Goal: Transaction & Acquisition: Purchase product/service

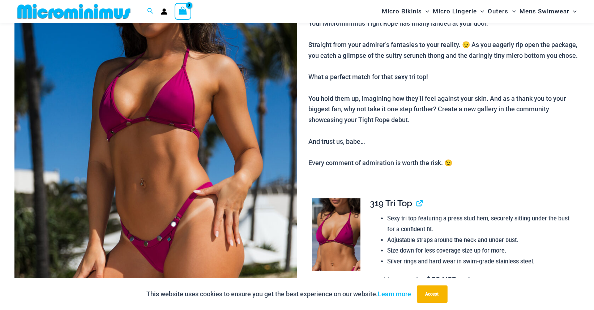
scroll to position [174, 0]
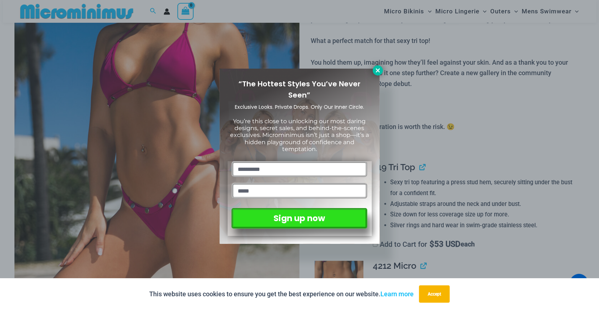
click at [377, 70] on icon at bounding box center [378, 70] width 4 height 4
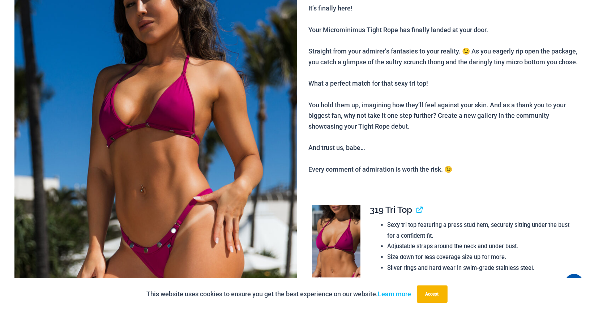
scroll to position [0, 0]
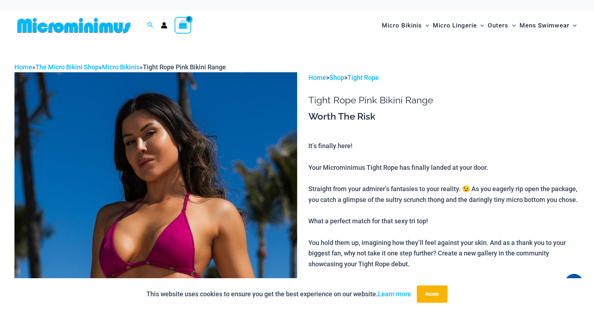
click at [165, 22] on icon "Account icon link" at bounding box center [164, 25] width 7 height 7
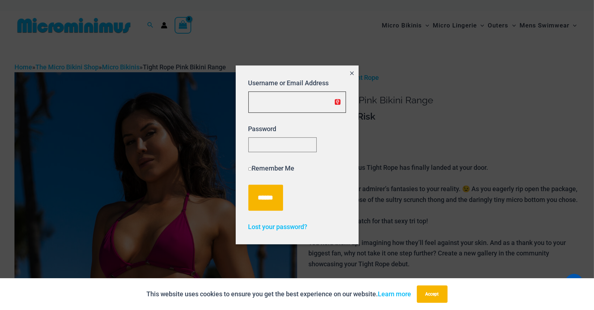
click at [275, 103] on input "Username or Email Address" at bounding box center [297, 101] width 98 height 21
type input "**********"
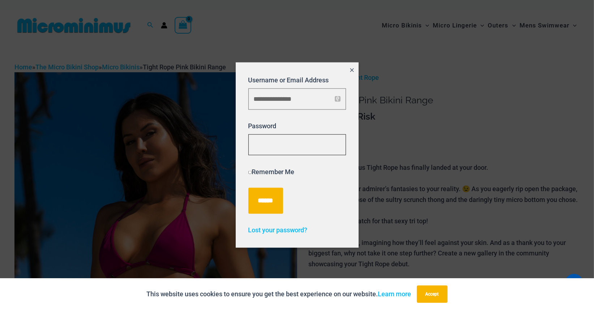
click at [248, 188] on input "******" at bounding box center [265, 201] width 35 height 26
click at [353, 69] on icon "Close popup" at bounding box center [352, 70] width 4 height 4
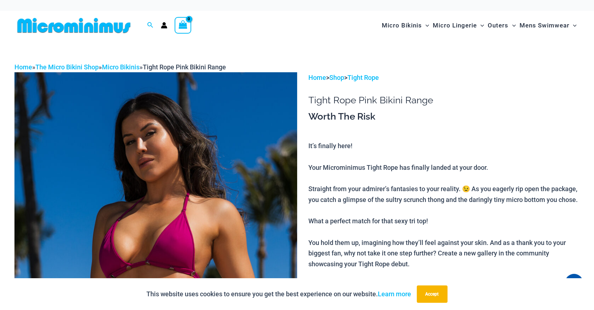
click at [497, 73] on p "Home > Shop > Tight Rope" at bounding box center [443, 77] width 271 height 11
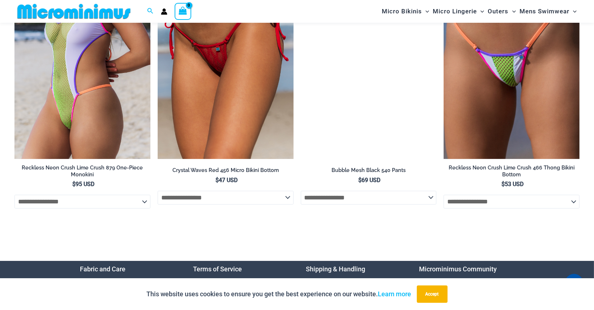
scroll to position [2652, 0]
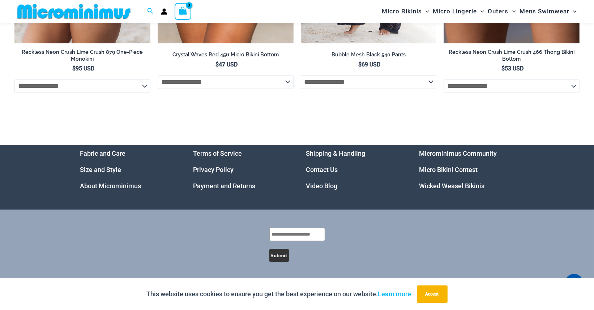
click at [106, 170] on link "Size and Style" at bounding box center [100, 170] width 41 height 8
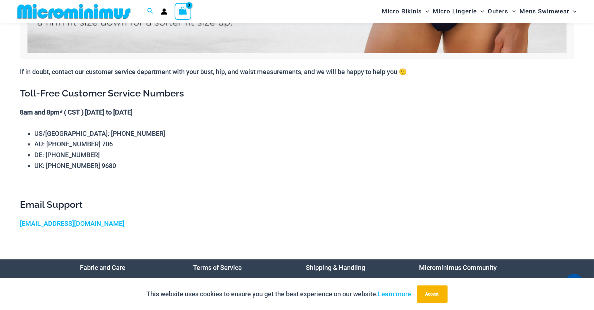
scroll to position [866, 0]
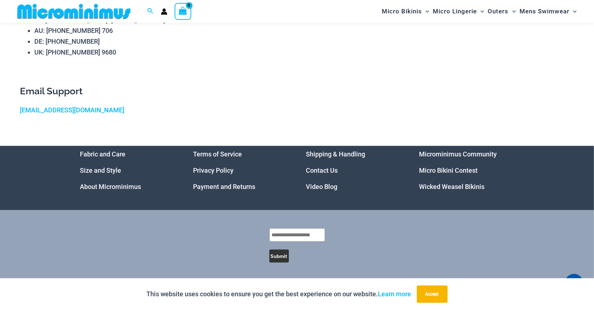
click at [241, 187] on link "Payment and Returns" at bounding box center [224, 187] width 62 height 8
click at [349, 152] on link "Shipping & Handling" at bounding box center [335, 154] width 59 height 8
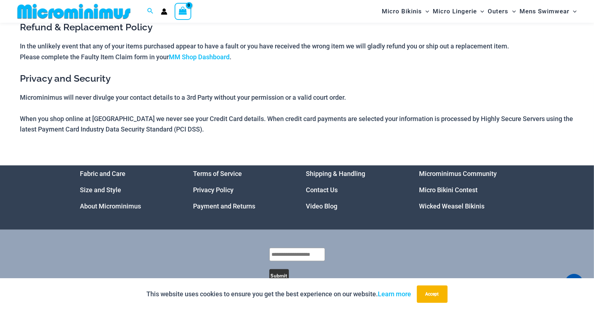
scroll to position [772, 0]
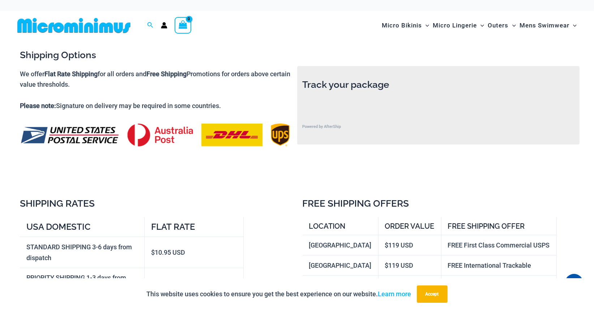
click at [161, 25] on icon "Account icon link" at bounding box center [164, 25] width 7 height 7
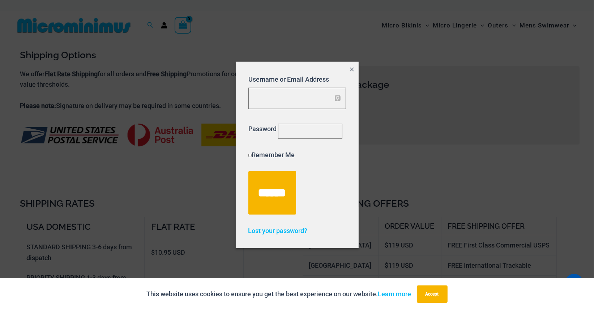
click at [349, 66] on icon "Close popup" at bounding box center [352, 69] width 6 height 6
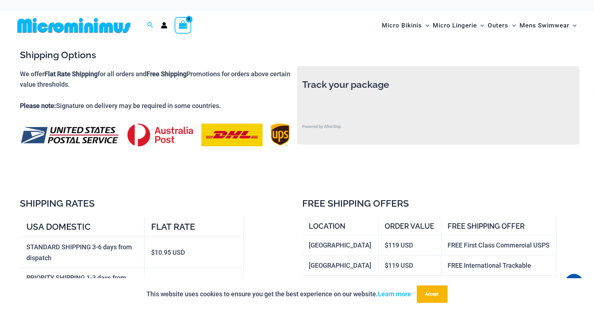
click at [91, 13] on div at bounding box center [76, 25] width 125 height 29
click at [93, 19] on img at bounding box center [73, 25] width 119 height 16
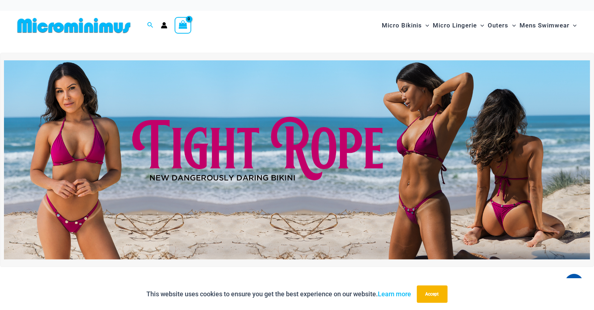
click at [317, 156] on img at bounding box center [297, 159] width 586 height 199
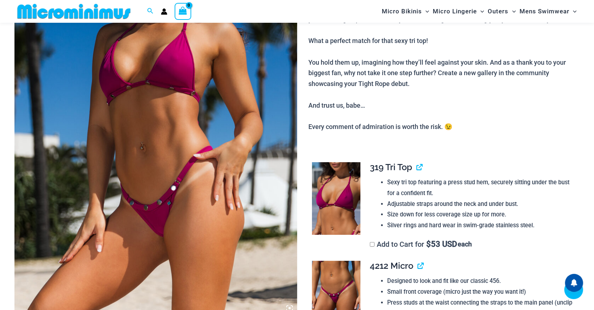
scroll to position [246, 0]
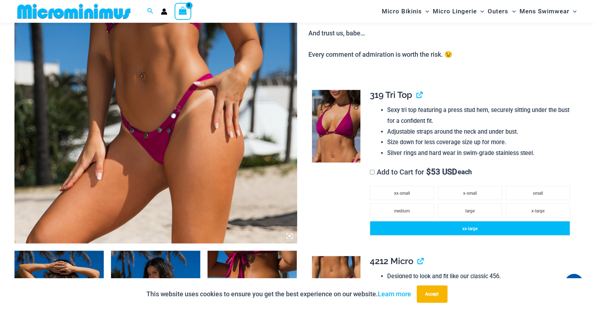
click at [491, 236] on li "xx-large" at bounding box center [470, 228] width 200 height 14
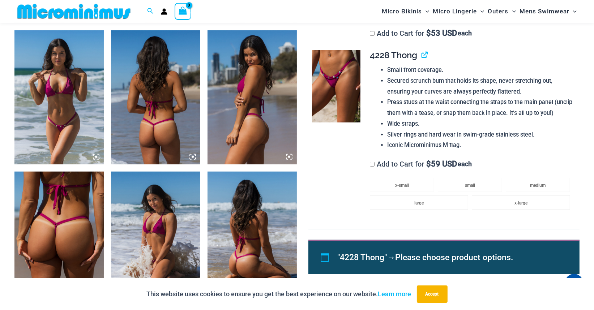
scroll to position [644, 0]
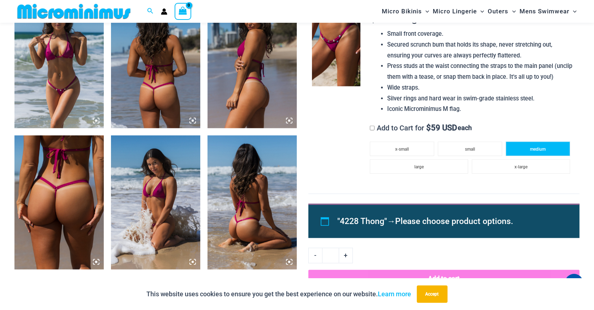
click at [532, 156] on li "medium" at bounding box center [538, 149] width 64 height 14
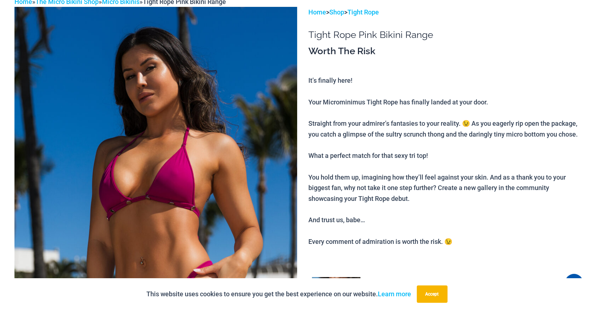
scroll to position [0, 0]
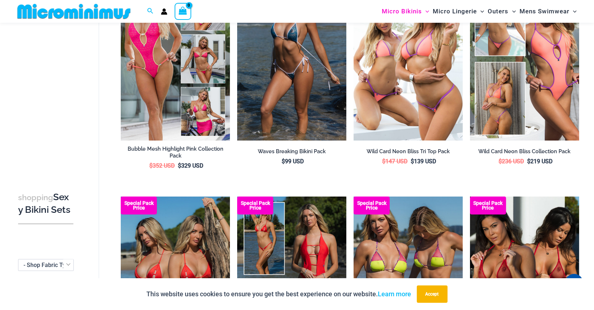
scroll to position [463, 0]
